Goal: Task Accomplishment & Management: Complete application form

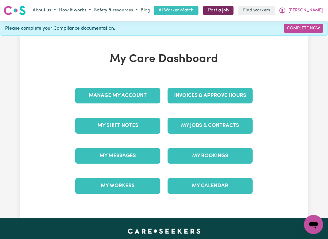
click at [234, 15] on link "Post a job" at bounding box center [218, 10] width 30 height 9
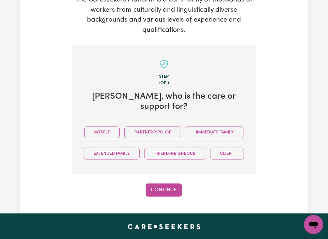
scroll to position [200, 0]
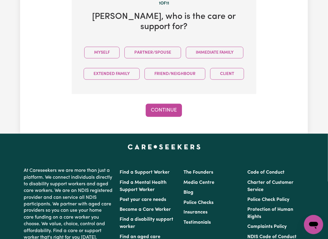
drag, startPoint x: 138, startPoint y: 41, endPoint x: 133, endPoint y: 54, distance: 14.9
click at [138, 41] on section "Step 1 of 11 Pauline , who is the care or support for? Myself Partner/Spouse Im…" at bounding box center [164, 29] width 185 height 129
click at [120, 54] on button "Myself" at bounding box center [101, 53] width 35 height 12
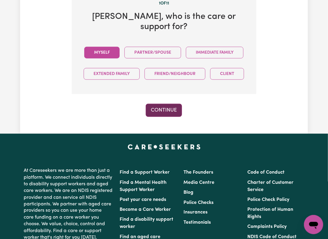
click at [169, 117] on button "Continue" at bounding box center [164, 110] width 36 height 13
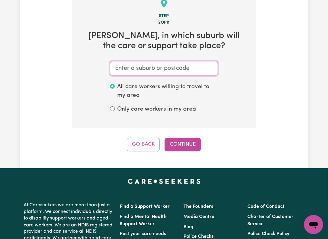
click at [163, 76] on input "text" at bounding box center [164, 68] width 108 height 14
paste input "GLADESVILLE"
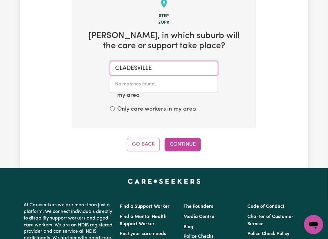
type input "GLADESVILLE"
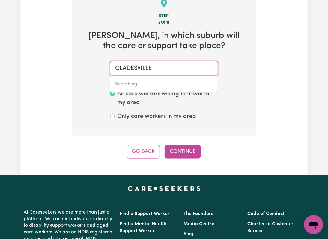
type input "GLADESVILLE, New South Wales, 2111"
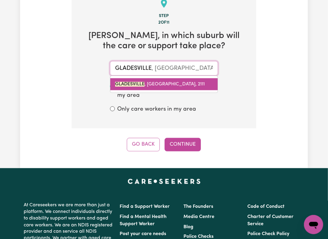
click at [165, 87] on span "GLADESVILLE , New South Wales, 2111" at bounding box center [160, 84] width 90 height 5
type input "GLADESVILLE, New South Wales, 2111"
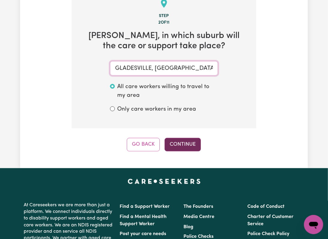
type input "GLADESVILLE, New South Wales, 2111"
click at [191, 151] on button "Continue" at bounding box center [183, 144] width 36 height 13
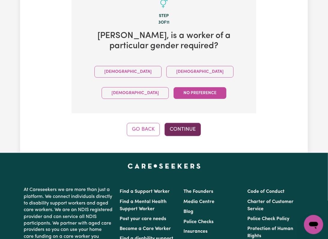
click at [180, 136] on button "Continue" at bounding box center [183, 129] width 36 height 13
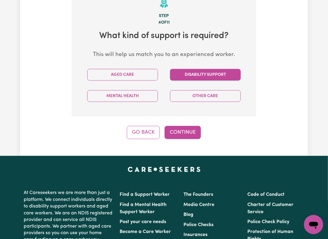
click at [188, 81] on button "Disability Support" at bounding box center [205, 75] width 71 height 12
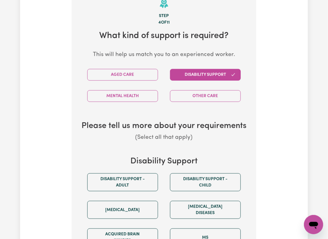
click at [110, 188] on div "Disability support - Adult" at bounding box center [122, 183] width 83 height 28
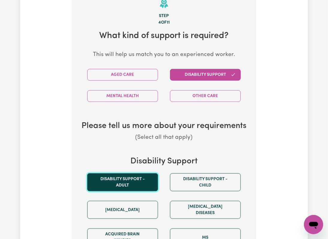
click at [110, 191] on button "Disability support - Adult" at bounding box center [122, 182] width 71 height 18
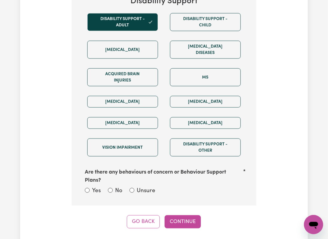
click at [137, 196] on label "Unsure" at bounding box center [146, 191] width 19 height 9
click at [134, 193] on input "Unsure" at bounding box center [132, 190] width 5 height 5
radio input "true"
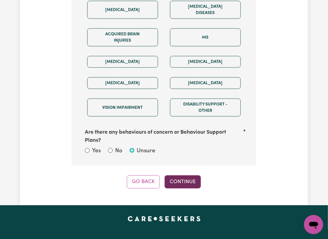
click at [185, 189] on button "Continue" at bounding box center [183, 182] width 36 height 13
select select "NDIS_FUNDING_AGENCY_MANAGED"
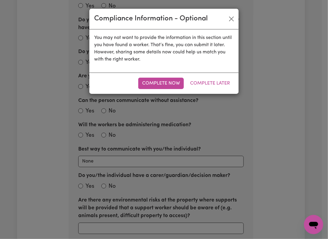
scroll to position [181, 0]
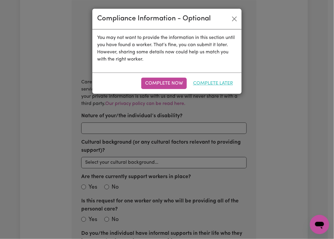
click at [209, 82] on button "Complete Later" at bounding box center [213, 83] width 48 height 11
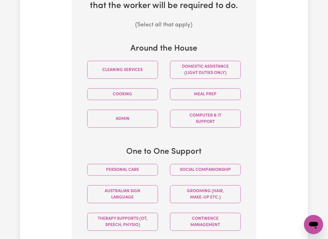
scroll to position [341, 0]
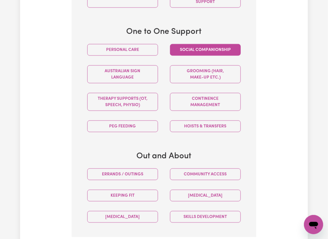
drag, startPoint x: 215, startPoint y: 64, endPoint x: 200, endPoint y: 124, distance: 62.1
click at [214, 56] on button "Social companionship" at bounding box center [205, 50] width 71 height 12
click at [192, 180] on button "Community access" at bounding box center [205, 175] width 71 height 12
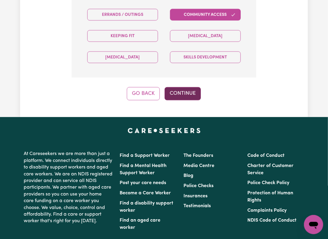
click at [190, 100] on button "Continue" at bounding box center [183, 93] width 36 height 13
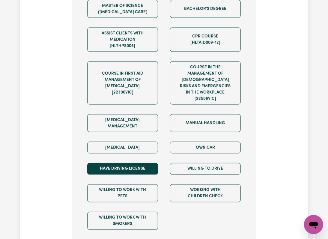
scroll to position [461, 0]
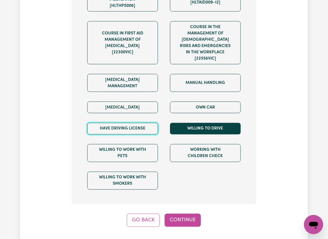
drag, startPoint x: 124, startPoint y: 140, endPoint x: 217, endPoint y: 140, distance: 93.3
click at [129, 134] on button "Have driving license" at bounding box center [122, 129] width 71 height 12
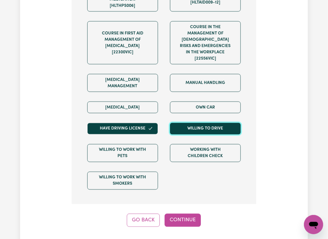
click at [217, 134] on button "Willing to drive" at bounding box center [205, 129] width 71 height 12
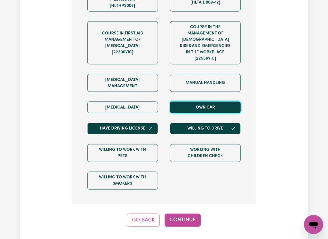
click at [214, 110] on button "Own Car" at bounding box center [205, 107] width 71 height 12
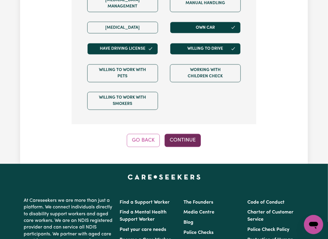
click at [191, 147] on button "Continue" at bounding box center [183, 140] width 36 height 13
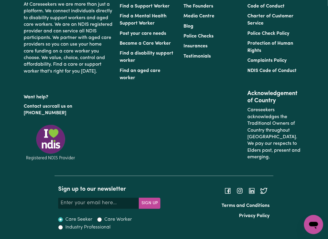
scroll to position [181, 0]
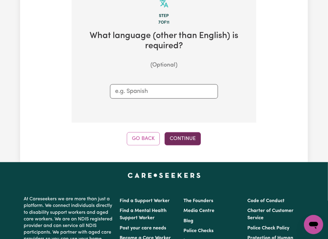
click at [185, 146] on button "Continue" at bounding box center [183, 138] width 36 height 13
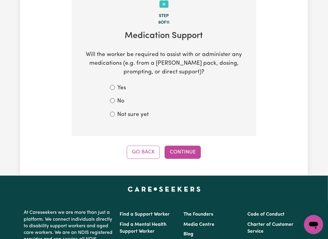
click at [138, 119] on label "Not sure yet" at bounding box center [133, 115] width 32 height 9
click at [115, 117] on input "Not sure yet" at bounding box center [112, 114] width 5 height 5
radio input "true"
click at [187, 159] on button "Continue" at bounding box center [183, 152] width 36 height 13
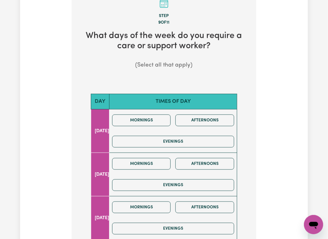
scroll to position [261, 0]
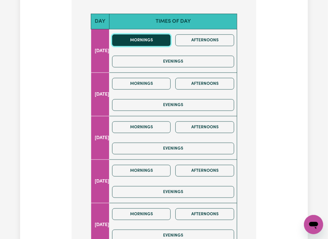
click at [151, 46] on button "Mornings" at bounding box center [141, 41] width 59 height 12
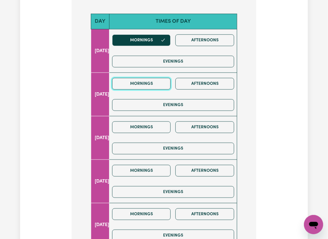
drag, startPoint x: 150, startPoint y: 95, endPoint x: 141, endPoint y: 133, distance: 38.9
click at [150, 90] on button "Mornings" at bounding box center [141, 84] width 59 height 12
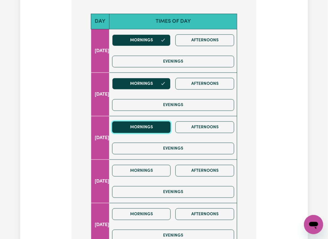
click at [141, 133] on button "Mornings" at bounding box center [141, 128] width 59 height 12
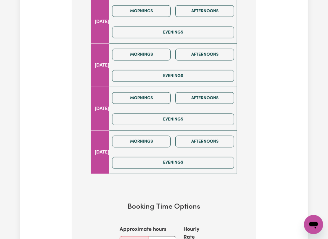
scroll to position [541, 0]
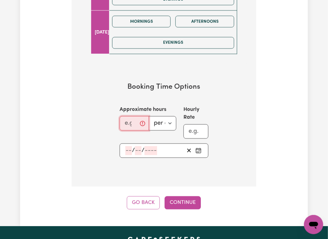
click at [127, 131] on input "Approximate hours" at bounding box center [134, 123] width 29 height 14
type input "2"
click at [126, 159] on section "Booking Time Options Approximate hours 2 per day per week Hourly Rate / /" at bounding box center [164, 120] width 166 height 94
click at [127, 155] on input "number" at bounding box center [128, 150] width 7 height 9
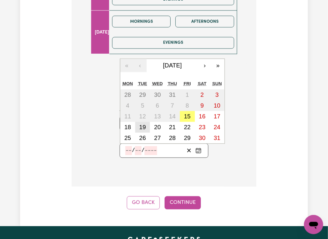
click at [141, 131] on abbr "19" at bounding box center [142, 127] width 7 height 7
type input "2025-08-19"
type input "19"
type input "8"
type input "2025"
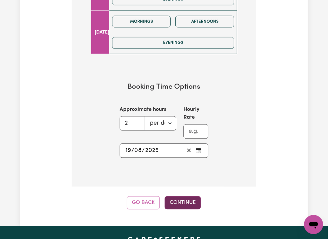
click at [173, 209] on button "Continue" at bounding box center [183, 202] width 36 height 13
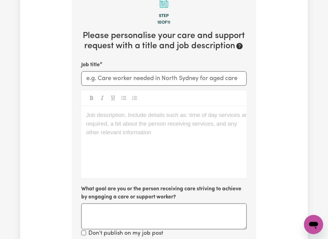
click at [130, 104] on div "Job title Job description. Include details such as: time of day services are re…" at bounding box center [164, 149] width 166 height 177
click at [130, 86] on input "Job title" at bounding box center [164, 78] width 166 height 14
paste input "Female Support Worker Needed in Green Valley, NSW"
click at [132, 144] on div "Job description. Include details such as: time of day services are required, a …" at bounding box center [164, 142] width 166 height 72
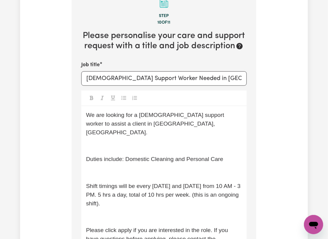
scroll to position [338, 0]
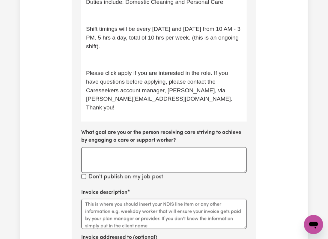
click at [107, 64] on p "﻿" at bounding box center [164, 60] width 156 height 9
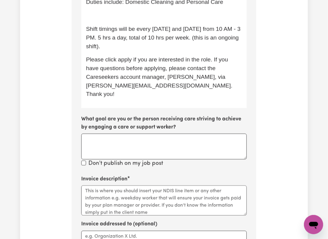
scroll to position [298, 0]
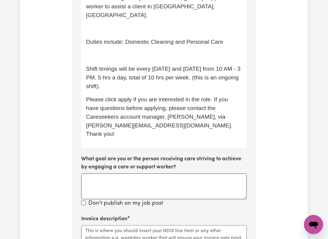
click at [98, 60] on p "﻿" at bounding box center [164, 55] width 156 height 9
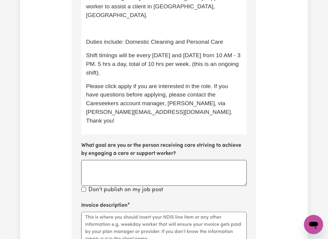
click at [106, 33] on p "﻿" at bounding box center [164, 29] width 156 height 9
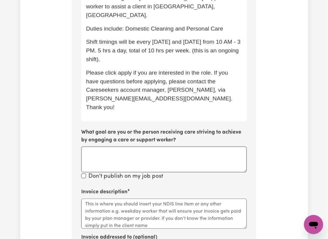
scroll to position [218, 0]
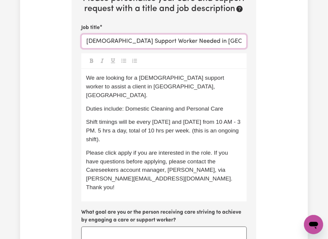
drag, startPoint x: 182, startPoint y: 57, endPoint x: 249, endPoint y: 57, distance: 67.5
click at [249, 57] on section "Step 10 of 11 Please personalise your care and support request with a title and…" at bounding box center [164, 198] width 185 height 502
paste input "ville, NSW"
drag, startPoint x: 181, startPoint y: 57, endPoint x: 244, endPoint y: 57, distance: 62.7
click at [244, 49] on input "Female Support Worker Needed in Gladesville, NSW" at bounding box center [164, 41] width 166 height 14
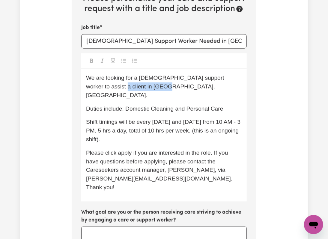
drag, startPoint x: 93, startPoint y: 104, endPoint x: 140, endPoint y: 105, distance: 47.1
click at [140, 98] on span "We are looking for a female support worker to assist a client in Green Valley, …" at bounding box center [156, 87] width 140 height 24
click at [146, 95] on span "We are looking for a female support worker to assist a client in Gladesville, N…" at bounding box center [156, 87] width 140 height 24
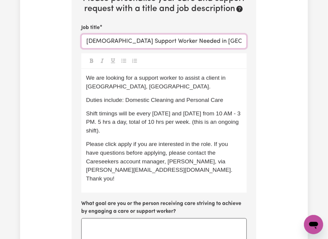
drag, startPoint x: 108, startPoint y: 58, endPoint x: 59, endPoint y: 57, distance: 48.9
click at [59, 57] on div "Tell us your care and support requirements Welcome to Careseekers. We are excit…" at bounding box center [164, 142] width 288 height 644
type input "Support Worker Needed in Gladesville, NSW"
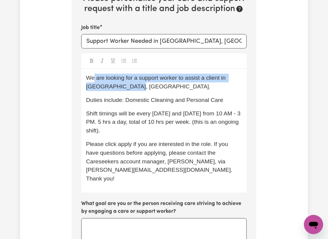
drag, startPoint x: 93, startPoint y: 91, endPoint x: 169, endPoint y: 100, distance: 76.1
click at [169, 91] on p "We are looking for a support worker to assist a client in Gladesville, NSW." at bounding box center [164, 82] width 156 height 17
click at [170, 91] on p "We are looking for a support worker to assist a client in Gladesville, NSW." at bounding box center [164, 82] width 156 height 17
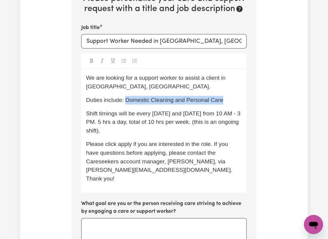
drag, startPoint x: 127, startPoint y: 116, endPoint x: 246, endPoint y: 116, distance: 119.7
click at [246, 116] on div "We are looking for a support worker to assist a client in Gladesville, NSW. Dut…" at bounding box center [164, 131] width 166 height 124
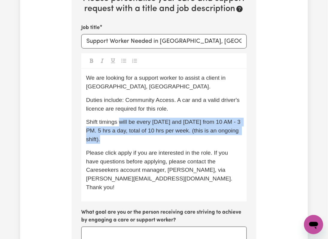
drag, startPoint x: 120, startPoint y: 138, endPoint x: 124, endPoint y: 156, distance: 17.8
click at [124, 144] on p "Shift timings will be every Monday and Friday from 10 AM - 3 PM. 5 hrs a day, t…" at bounding box center [164, 131] width 156 height 26
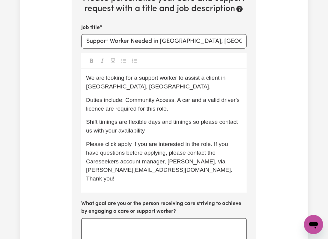
click at [151, 134] on span "Shift timings are flexible days and timings so please contact us with your avai…" at bounding box center [163, 126] width 154 height 15
click at [201, 134] on span "Shift timings are flexible in days and timings, so please contact us with your …" at bounding box center [156, 126] width 141 height 15
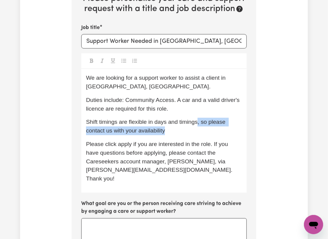
drag, startPoint x: 199, startPoint y: 137, endPoint x: 208, endPoint y: 146, distance: 13.2
click at [208, 135] on p "Shift timings are flexible in days and timings, so please contact us with your …" at bounding box center [164, 126] width 156 height 17
click at [209, 135] on p "Shift timings are flexible in days and timings, so please contact us with your …" at bounding box center [164, 126] width 156 height 17
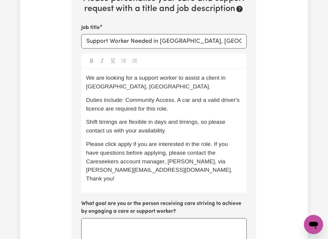
click at [201, 134] on span "Shift timings are flexible in days and timings, so please contact us with your …" at bounding box center [156, 126] width 141 height 15
click at [206, 134] on span "Shift timings are flexible in days and timings, so please contact us with your …" at bounding box center [156, 126] width 141 height 15
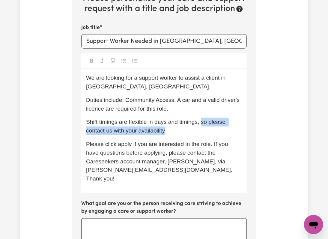
drag, startPoint x: 202, startPoint y: 138, endPoint x: 207, endPoint y: 146, distance: 9.8
click at [207, 135] on p "Shift timings are flexible in days and timings, so please contact us with your …" at bounding box center [164, 126] width 156 height 17
click at [211, 134] on span "Shift timings are flexible in days and timings, so please contact us with your …" at bounding box center [156, 126] width 141 height 15
click at [206, 134] on span "Shift timings are flexible in days and timings, so please contact us with your …" at bounding box center [156, 126] width 141 height 15
drag, startPoint x: 199, startPoint y: 139, endPoint x: 212, endPoint y: 140, distance: 13.5
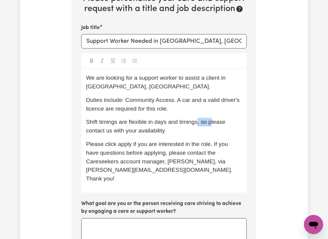
click at [212, 134] on span "Shift timings are flexible in days and timings, so please contact us with your …" at bounding box center [156, 126] width 141 height 15
click at [89, 134] on span "Shift timings are flexible in days and timings. Please contact us with your ava…" at bounding box center [163, 126] width 154 height 15
click at [166, 135] on p "Shift timings are flexible in days and timings. Please contact Ethan with your …" at bounding box center [164, 126] width 156 height 17
click at [168, 175] on span "Please click apply if you are interested in the role. If you have questions bef…" at bounding box center [160, 161] width 148 height 41
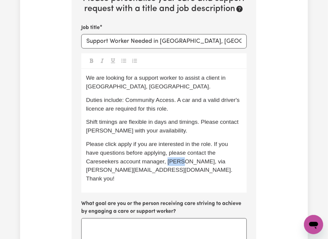
click at [168, 175] on span "Please click apply if you are interested in the role. If you have questions bef…" at bounding box center [160, 161] width 148 height 41
click at [92, 134] on span "Shift timings are flexible in days and timings. Please contact Ethan with your …" at bounding box center [163, 126] width 154 height 15
click at [95, 182] on span "Please click apply if you are interested in the role. If you have questions bef…" at bounding box center [160, 161] width 148 height 41
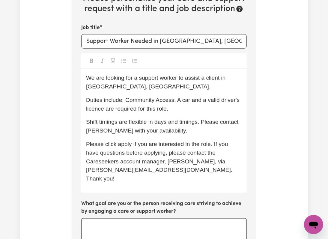
click at [108, 182] on span "Please click apply if you are interested in the role. If you have questions bef…" at bounding box center [160, 161] width 148 height 41
click at [117, 90] on span "We are looking for a support worker to assist a client in Gladesville, NSW." at bounding box center [156, 82] width 141 height 15
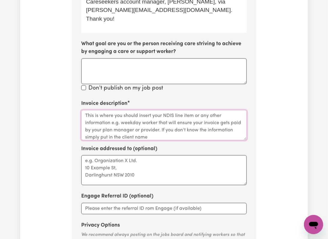
click at [115, 140] on textarea "Invoice description" at bounding box center [164, 125] width 166 height 30
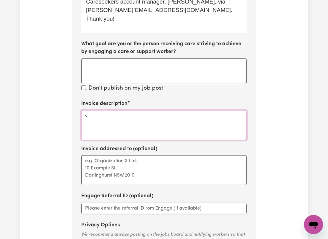
paste textarea "Pauline Thomas NDIS #431622612"
type textarea "Pauline Thomas NDIS #431622612"
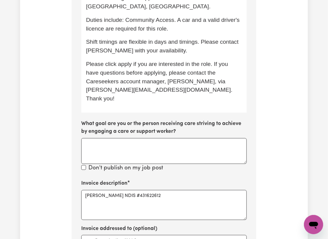
scroll to position [218, 0]
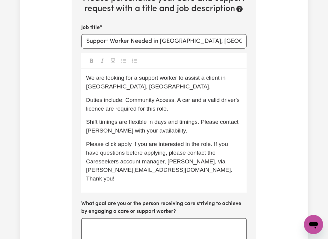
click at [160, 134] on span "Shift timings are flexible in days and timings. Please contact Ethan with your …" at bounding box center [163, 126] width 154 height 15
click at [164, 135] on p "Shift timings are flexible in days and timings. Please contact Ethan with your …" at bounding box center [164, 126] width 156 height 17
drag, startPoint x: 199, startPoint y: 137, endPoint x: 188, endPoint y: 137, distance: 11.7
click at [188, 134] on span "Shift timings are flexible in days and timings. Please contact Ethan with your …" at bounding box center [163, 126] width 154 height 15
click at [179, 156] on span "Please click apply if you are interested in the role. If you have questions bef…" at bounding box center [160, 161] width 148 height 41
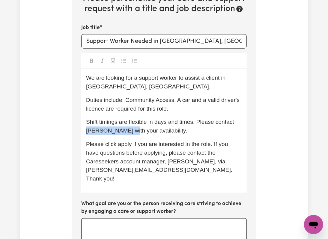
drag, startPoint x: 88, startPoint y: 145, endPoint x: 143, endPoint y: 150, distance: 55.7
click at [128, 134] on span "Shift timings are flexible in days and times. Please contact Ethan with your av…" at bounding box center [161, 126] width 150 height 15
click at [145, 134] on span "Shift timings are flexible in days and times. Please contact Ethan with your av…" at bounding box center [161, 126] width 150 height 15
drag, startPoint x: 93, startPoint y: 162, endPoint x: 128, endPoint y: 160, distance: 34.3
click at [128, 160] on span "Please click apply if you are interested in the role. If you have questions bef…" at bounding box center [160, 161] width 148 height 41
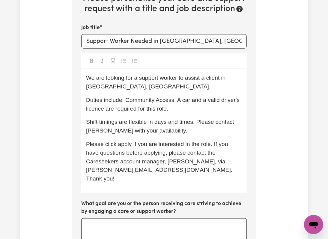
click at [171, 135] on p "Shift timings are flexible in days and times. Please contact Ethan with your av…" at bounding box center [164, 126] width 156 height 17
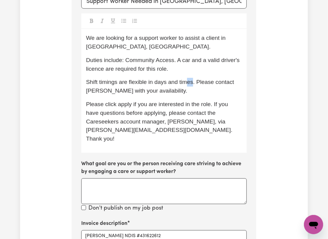
drag, startPoint x: 195, startPoint y: 98, endPoint x: 191, endPoint y: 98, distance: 4.2
click at [190, 94] on span "Shift timings are flexible in days and times. Please contact Ethan with your av…" at bounding box center [161, 86] width 150 height 15
click at [200, 95] on p "Shift timings are flexible in days and times. Please contact Ethan with your av…" at bounding box center [164, 86] width 156 height 17
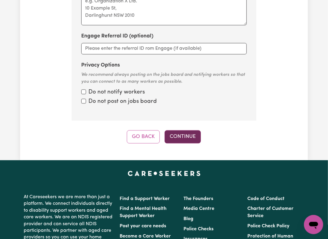
click at [179, 143] on button "Continue" at bounding box center [183, 136] width 36 height 13
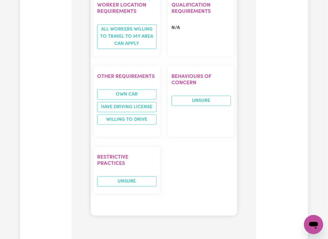
scroll to position [901, 0]
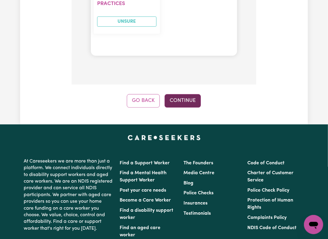
click at [185, 107] on button "Continue" at bounding box center [183, 100] width 36 height 13
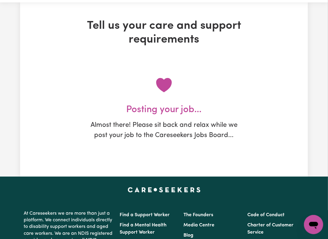
scroll to position [0, 0]
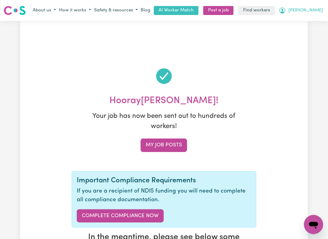
drag, startPoint x: 308, startPoint y: 16, endPoint x: 308, endPoint y: 21, distance: 4.8
click at [308, 14] on span "Pauline" at bounding box center [306, 10] width 35 height 7
click at [308, 28] on link "My Dashboard" at bounding box center [300, 22] width 47 height 11
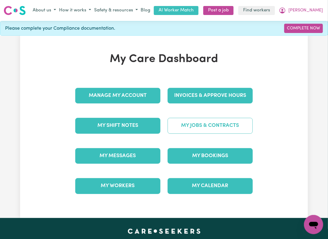
click at [231, 134] on link "My Jobs & Contracts" at bounding box center [210, 126] width 85 height 16
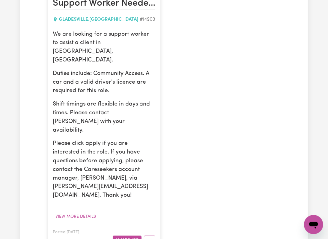
scroll to position [200, 0]
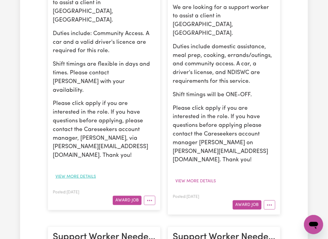
click at [78, 172] on button "View more details" at bounding box center [76, 176] width 46 height 9
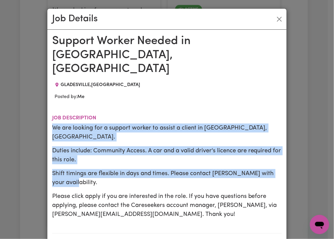
drag, startPoint x: 49, startPoint y: 116, endPoint x: 95, endPoint y: 161, distance: 64.5
copy div "We are looking for a support worker to assist a client in Gladesville, NSW. Dut…"
click at [280, 17] on button "Close" at bounding box center [280, 19] width 10 height 10
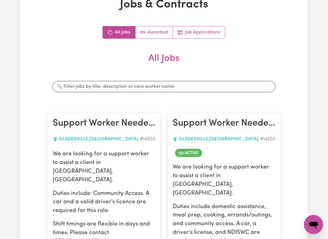
scroll to position [0, 0]
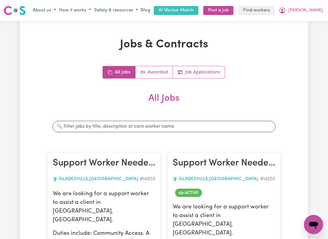
click at [305, 16] on div "About us How it works Safety & resources Blog AI Worker Match Post a job Find w…" at bounding box center [177, 10] width 293 height 10
click at [305, 16] on button "Pauline" at bounding box center [301, 10] width 47 height 10
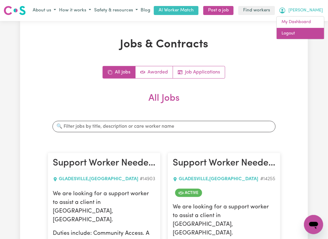
click at [305, 39] on link "Logout" at bounding box center [300, 33] width 47 height 11
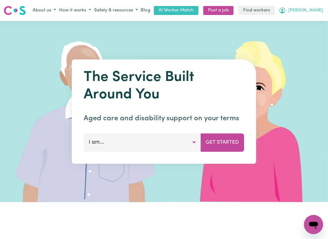
drag, startPoint x: 323, startPoint y: 14, endPoint x: 314, endPoint y: 20, distance: 10.7
click at [320, 16] on button "[PERSON_NAME]" at bounding box center [301, 10] width 47 height 10
click at [314, 14] on span "[PERSON_NAME]" at bounding box center [306, 10] width 35 height 7
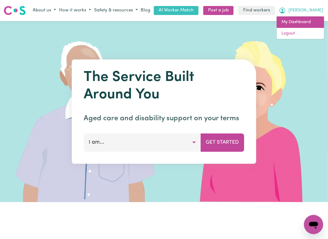
click at [305, 28] on link "My Dashboard" at bounding box center [300, 22] width 47 height 11
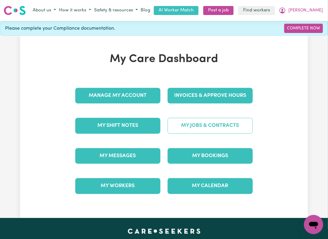
click at [206, 134] on link "My Jobs & Contracts" at bounding box center [210, 126] width 85 height 16
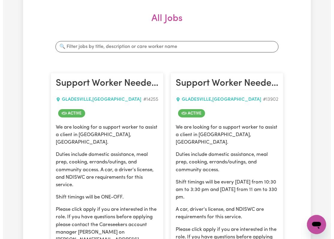
scroll to position [200, 0]
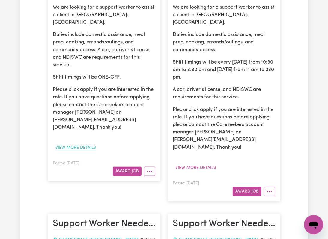
click at [81, 149] on button "View more details" at bounding box center [76, 147] width 46 height 9
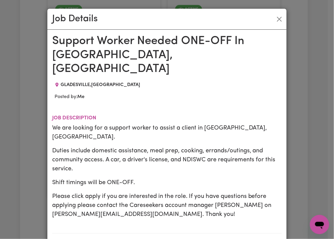
scroll to position [40, 0]
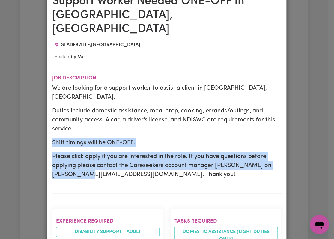
drag, startPoint x: 75, startPoint y: 105, endPoint x: 116, endPoint y: 155, distance: 64.0
click at [112, 154] on div "We are looking for a support worker to assist a client in Gladesville, NSW. Dut…" at bounding box center [167, 131] width 230 height 95
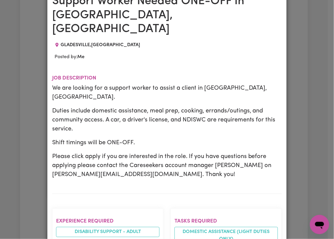
click at [155, 153] on p "Please click apply if you are interested in the role. If you have questions bef…" at bounding box center [167, 165] width 230 height 27
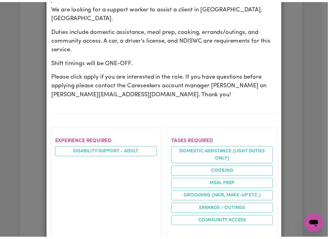
scroll to position [0, 0]
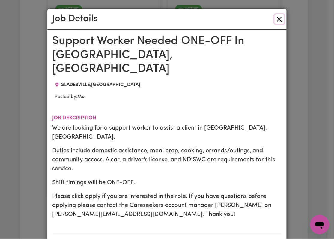
click at [275, 17] on button "Close" at bounding box center [280, 19] width 10 height 10
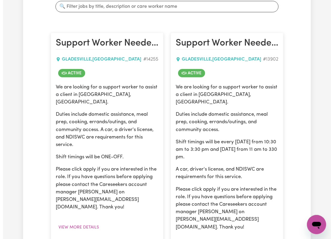
scroll to position [200, 0]
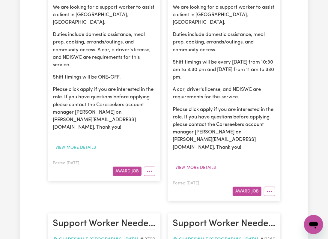
click at [81, 148] on button "View more details" at bounding box center [76, 147] width 46 height 9
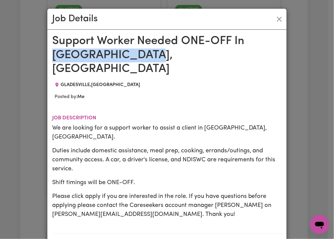
drag, startPoint x: 52, startPoint y: 55, endPoint x: 141, endPoint y: 55, distance: 89.1
click at [141, 55] on h1 "Support Worker Needed ONE-OFF In Gladesville, NSW" at bounding box center [167, 56] width 230 height 42
copy h1 "Gladesville, NSW"
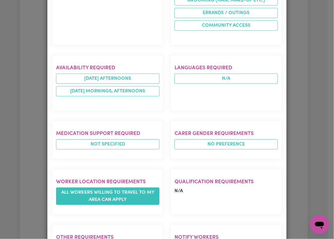
scroll to position [437, 0]
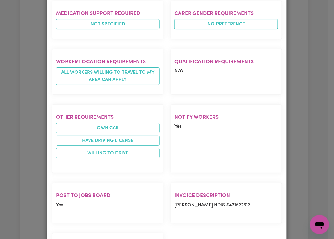
click at [228, 202] on p "Pauline Thomas NDIS #431622612" at bounding box center [227, 205] width 104 height 7
copy p "Pauline Thomas NDIS #431622612"
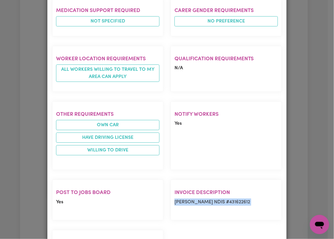
scroll to position [477, 0]
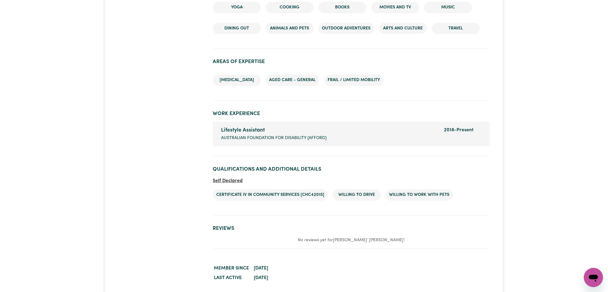
scroll to position [744, 0]
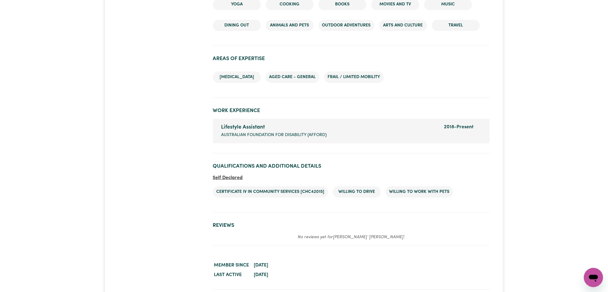
drag, startPoint x: 0, startPoint y: 0, endPoint x: 614, endPoint y: 198, distance: 645.0
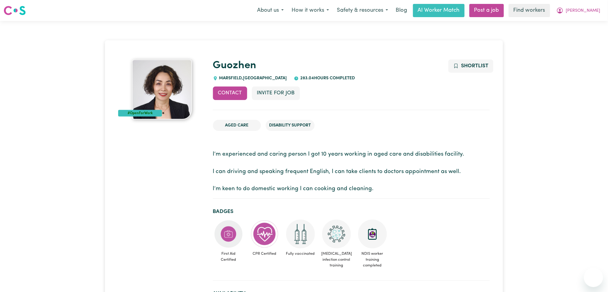
click at [347, 74] on div "Guozhen [GEOGRAPHIC_DATA] , [GEOGRAPHIC_DATA] 283.04 hours completed" at bounding box center [351, 70] width 277 height 22
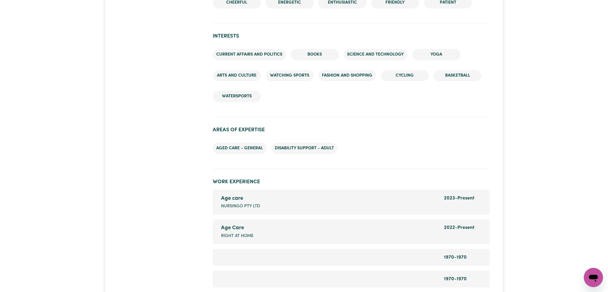
scroll to position [912, 0]
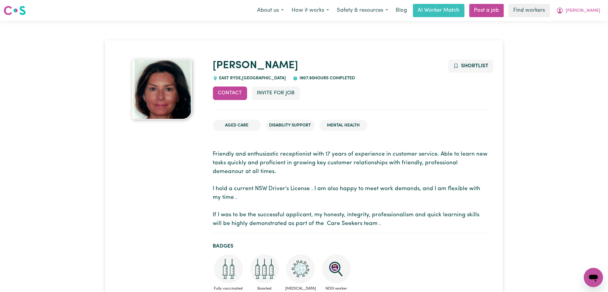
click at [230, 15] on div "Menu About us How it works Safety & resources Blog AI Worker Match Post a job F…" at bounding box center [304, 11] width 608 height 14
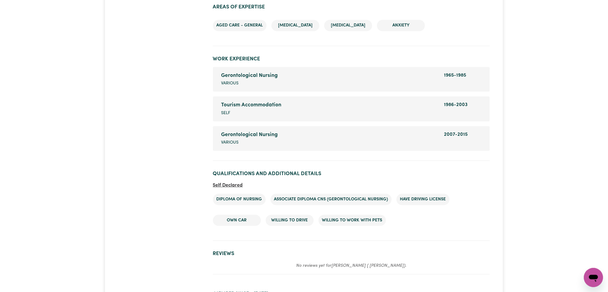
scroll to position [792, 0]
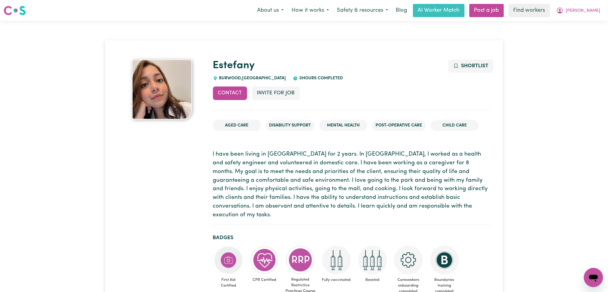
drag, startPoint x: 378, startPoint y: 80, endPoint x: 382, endPoint y: 80, distance: 3.3
click at [378, 80] on div "Estefany BURWOOD , New South Wales 0 hours completed" at bounding box center [351, 70] width 277 height 22
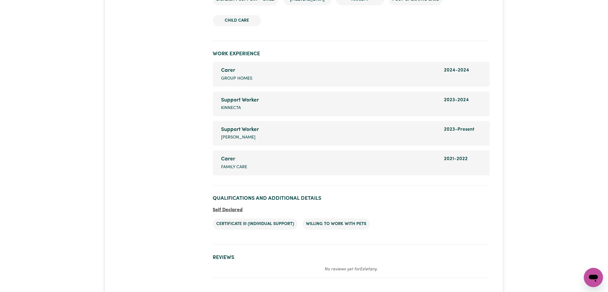
scroll to position [909, 0]
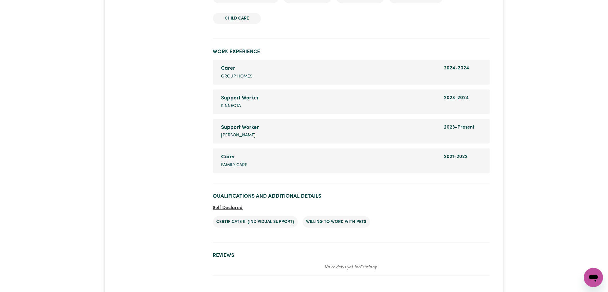
click at [391, 197] on section "Qualifications and Additional Details Self Declared Certificate III (Individual…" at bounding box center [351, 215] width 277 height 54
drag, startPoint x: 216, startPoint y: 206, endPoint x: 391, endPoint y: 211, distance: 175.0
click at [391, 211] on ul "Certificate III (Individual Support) Willing to work with pets" at bounding box center [351, 221] width 277 height 21
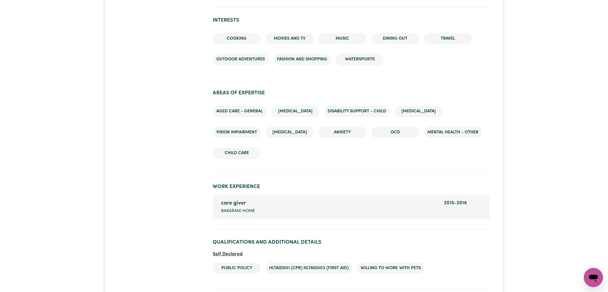
scroll to position [742, 0]
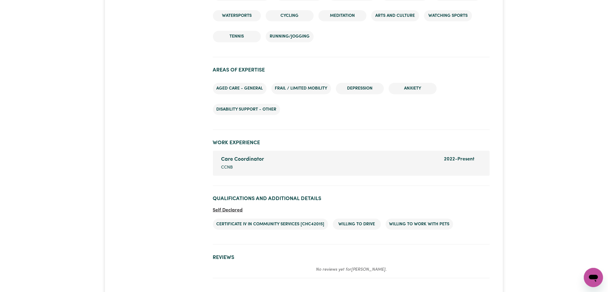
scroll to position [926, 0]
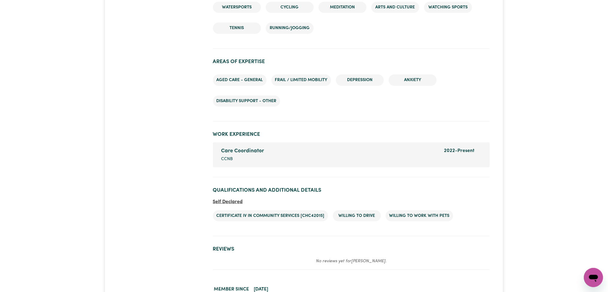
click at [398, 126] on section "Work Experience Care Coordinator Company name CCNB Dates of employment 2022 - P…" at bounding box center [351, 151] width 277 height 51
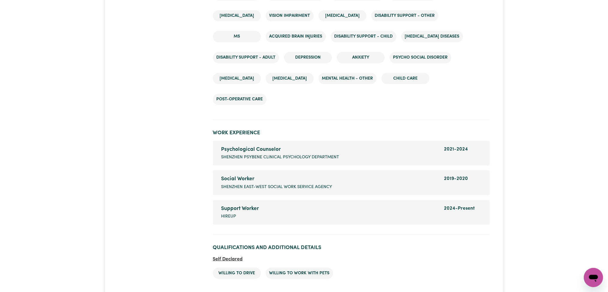
scroll to position [1032, 0]
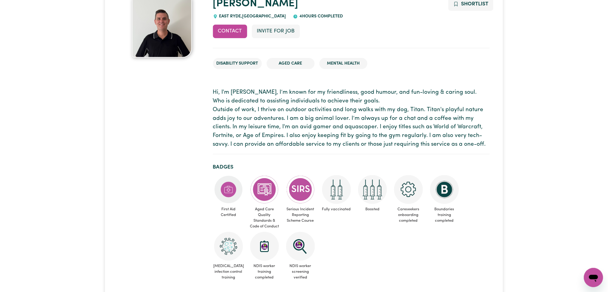
scroll to position [56, 0]
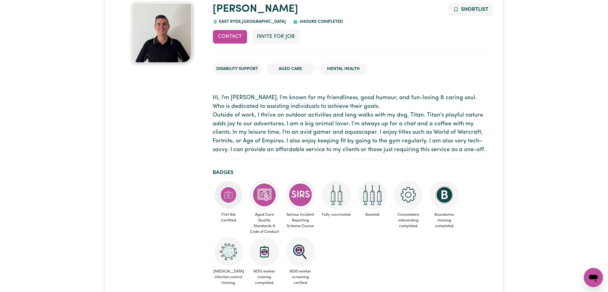
click at [242, 116] on p "Hi, I'm Aaron, I’m known for my friendliness, good humour, and fun-loving & car…" at bounding box center [351, 124] width 277 height 61
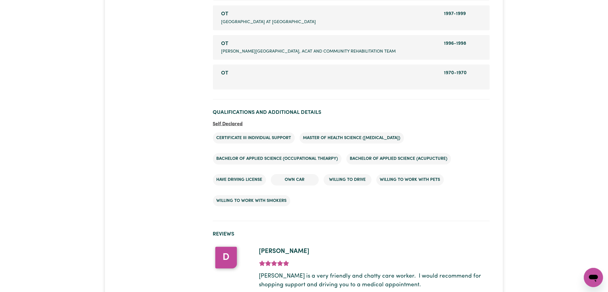
scroll to position [1041, 0]
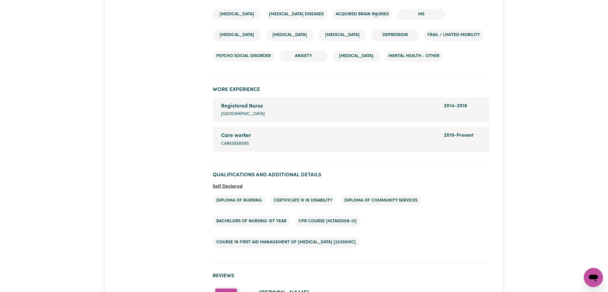
scroll to position [896, 0]
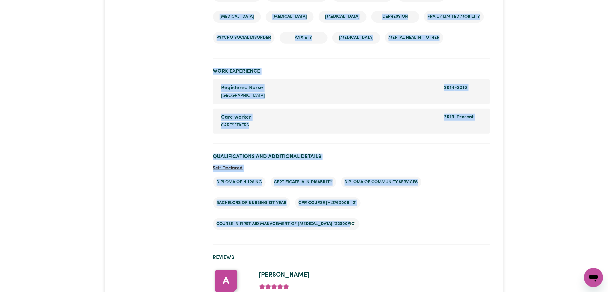
drag, startPoint x: 206, startPoint y: 197, endPoint x: 457, endPoint y: 243, distance: 255.3
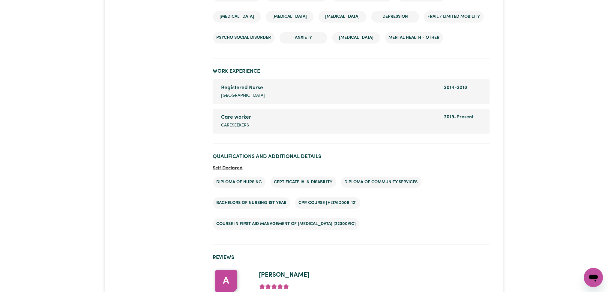
click at [463, 234] on ul "Diploma of Nursing Certificate IV in disability Diploma of community services B…" at bounding box center [351, 203] width 277 height 63
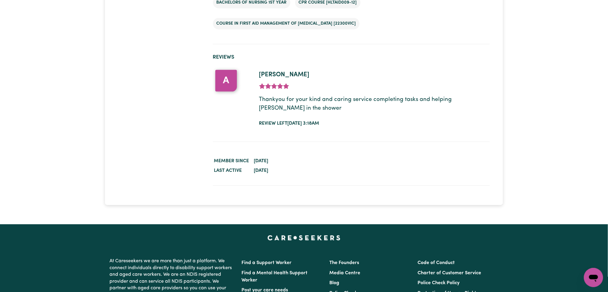
scroll to position [1056, 0]
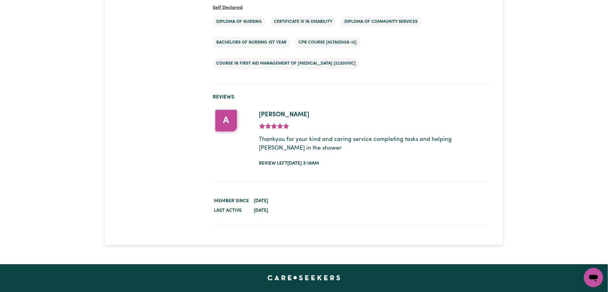
click at [416, 153] on p "Thankyou for your kind and caring service completing tasks and helping [PERSON_…" at bounding box center [374, 143] width 231 height 17
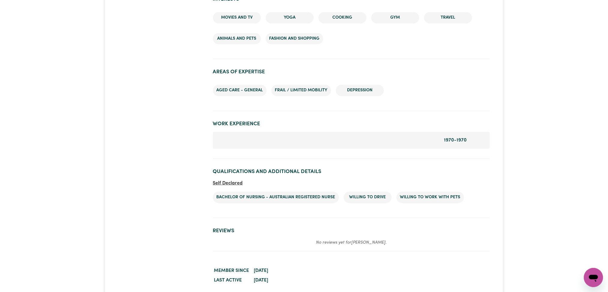
scroll to position [681, 0]
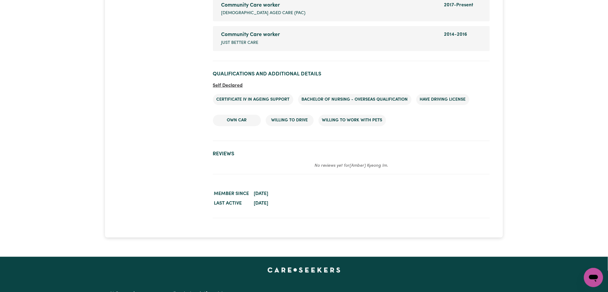
scroll to position [955, 0]
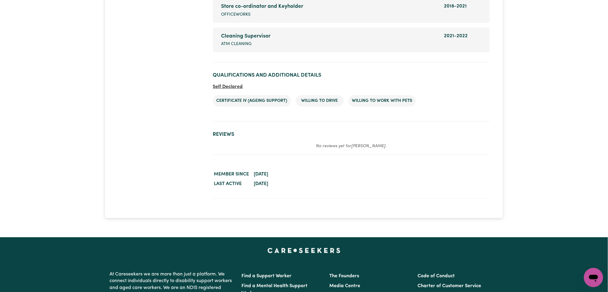
scroll to position [915, 0]
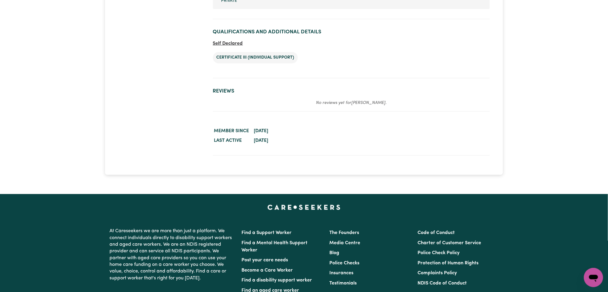
scroll to position [781, 0]
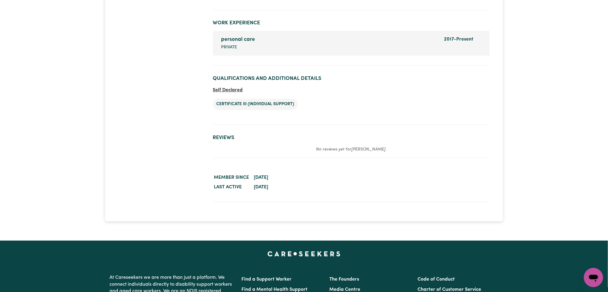
click at [311, 104] on ul "Certificate III (Individual Support)" at bounding box center [351, 104] width 277 height 21
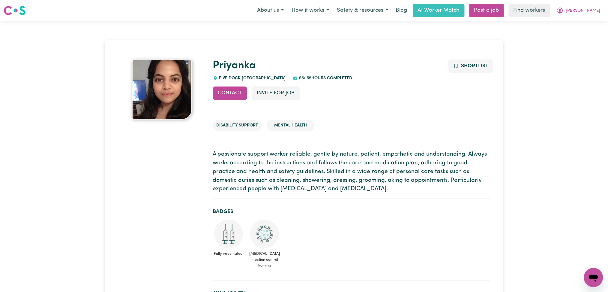
click at [272, 183] on p "A passionate support worker reliable, gentle by nature, patient, empathetic and…" at bounding box center [351, 171] width 277 height 43
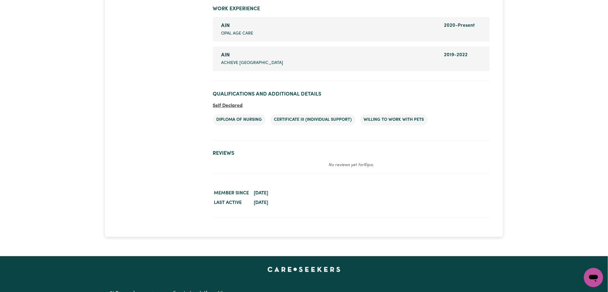
scroll to position [881, 0]
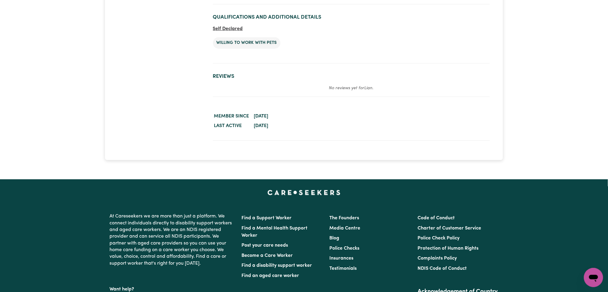
scroll to position [770, 0]
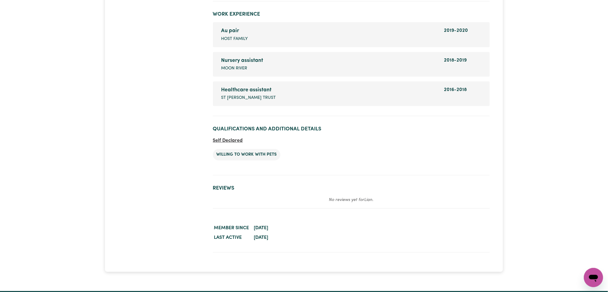
click at [440, 185] on h2 "Reviews" at bounding box center [351, 188] width 277 height 6
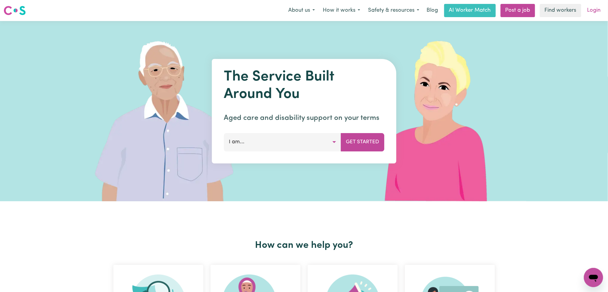
click at [597, 10] on link "Login" at bounding box center [594, 10] width 21 height 13
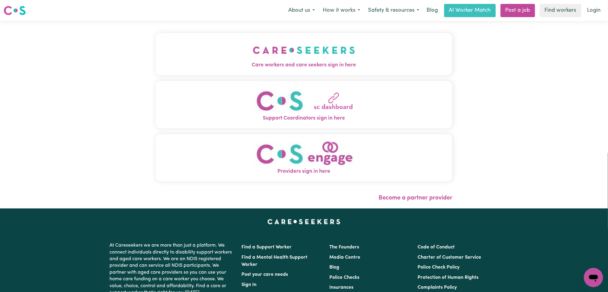
drag, startPoint x: 293, startPoint y: 66, endPoint x: 285, endPoint y: 66, distance: 8.4
click at [293, 66] on span "Care workers and care seekers sign in here" at bounding box center [304, 65] width 297 height 8
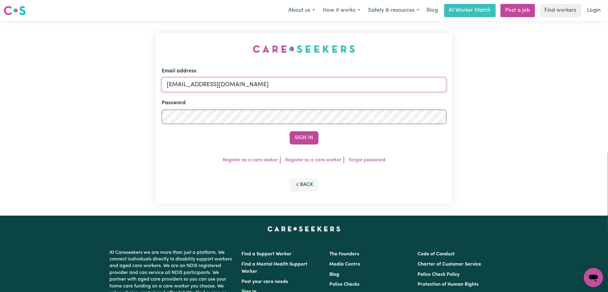
click at [277, 81] on input "[EMAIL_ADDRESS][DOMAIN_NAME]" at bounding box center [304, 84] width 285 height 14
drag, startPoint x: 198, startPoint y: 82, endPoint x: 364, endPoint y: 105, distance: 167.6
click at [396, 86] on input "[EMAIL_ADDRESS][DOMAIN_NAME]" at bounding box center [304, 84] width 285 height 14
type input "[EMAIL_ADDRESS][DOMAIN_NAME]"
click at [312, 134] on button "Sign In" at bounding box center [304, 137] width 29 height 13
